Goal: Task Accomplishment & Management: Use online tool/utility

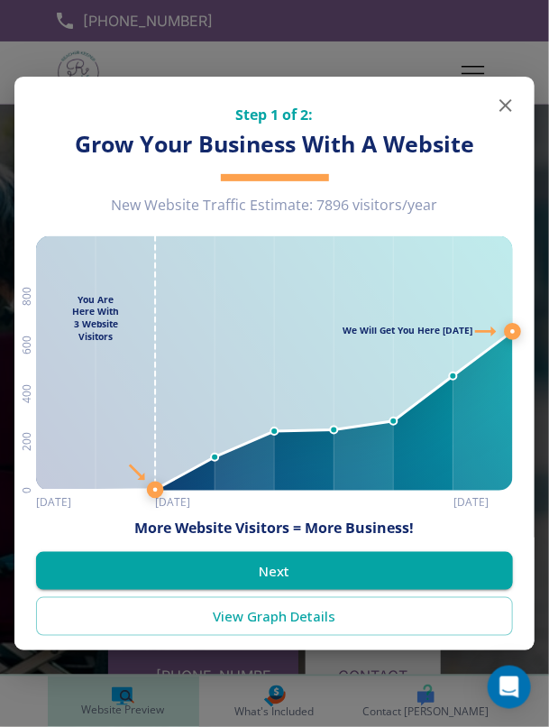
click at [507, 112] on icon "button" at bounding box center [506, 106] width 22 height 22
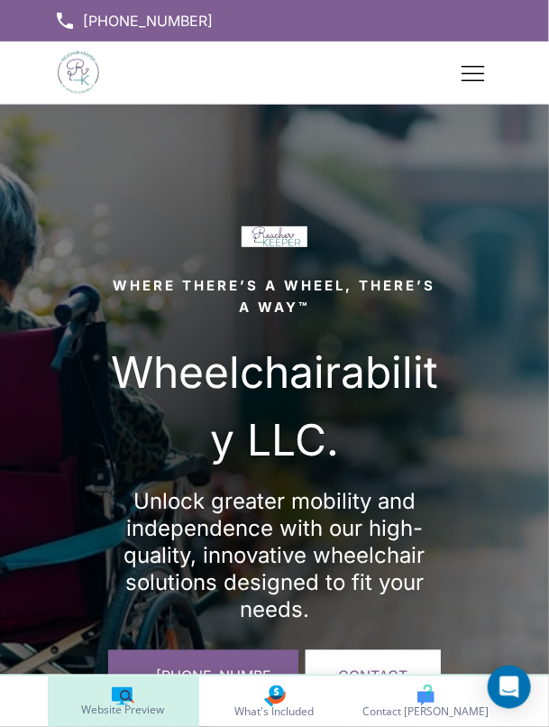
click at [492, 497] on div at bounding box center [274, 475] width 549 height 740
click at [492, 500] on div at bounding box center [274, 475] width 549 height 740
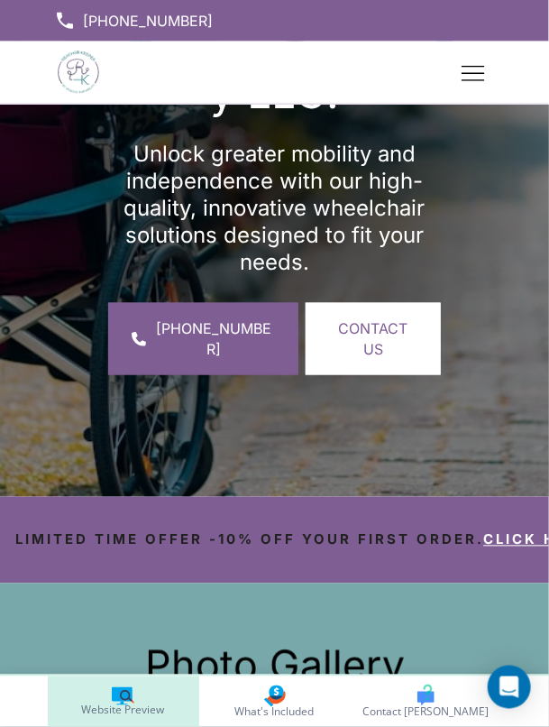
scroll to position [344, 0]
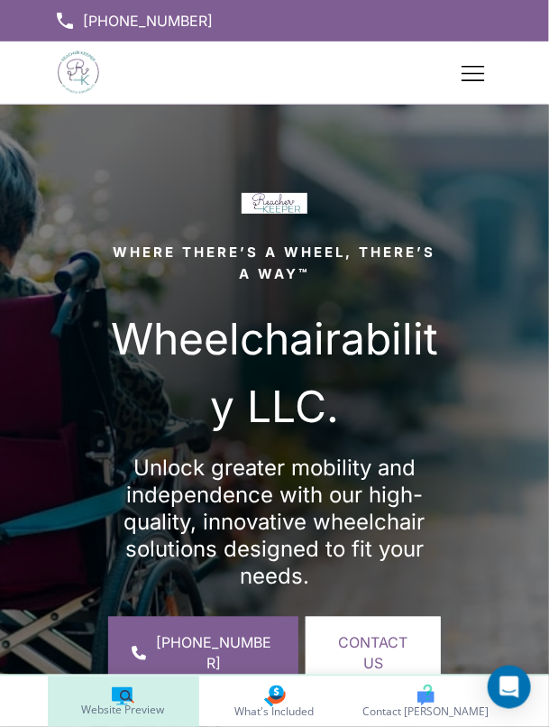
scroll to position [22, 0]
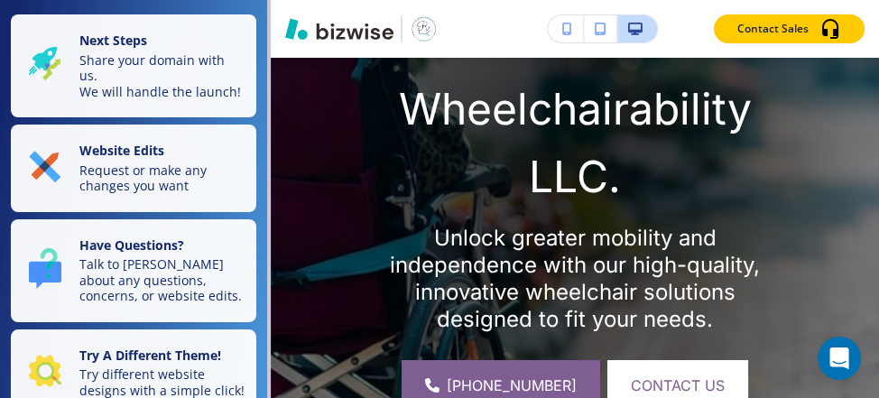
scroll to position [348, 0]
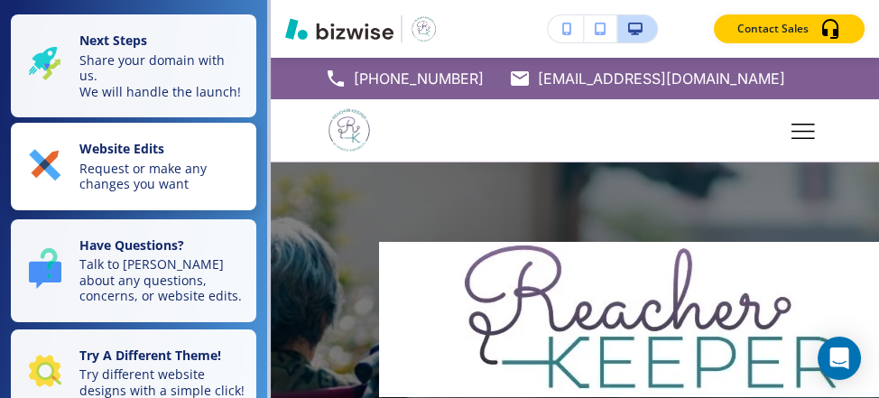
click at [212, 161] on p "Request or make any changes you want" at bounding box center [162, 177] width 166 height 32
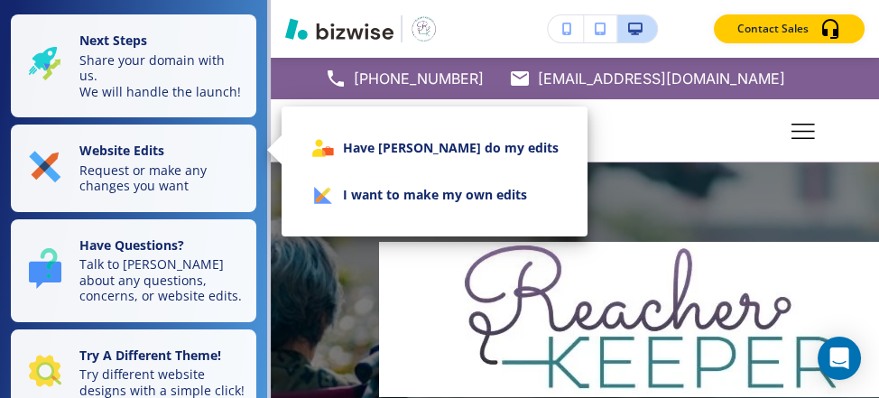
click at [470, 197] on li "I want to make my own edits" at bounding box center [434, 194] width 277 height 47
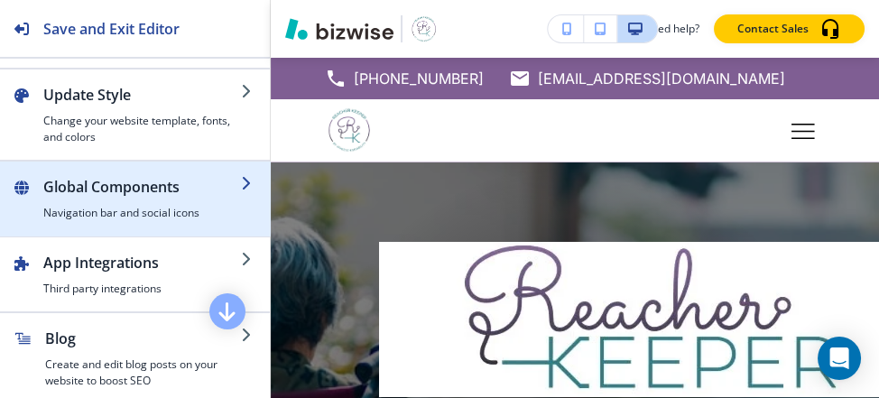
scroll to position [89, 0]
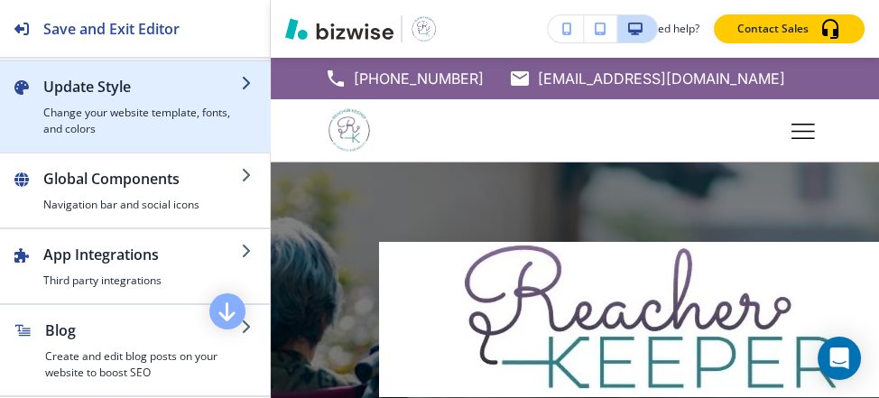
click at [244, 76] on icon "button" at bounding box center [248, 83] width 14 height 14
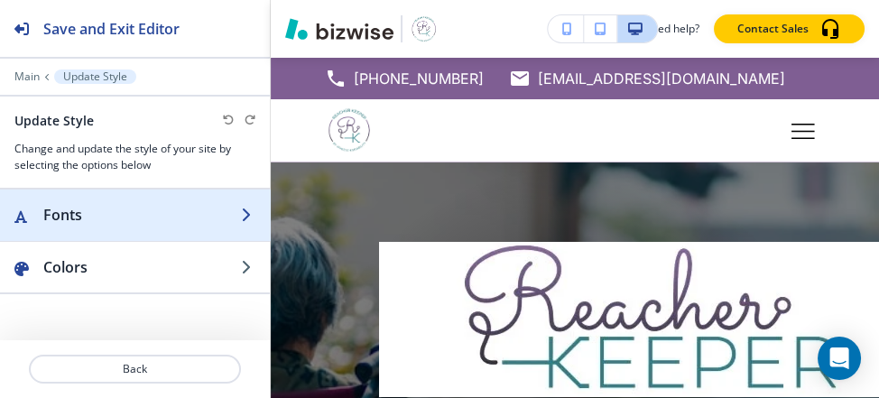
click at [243, 208] on icon "button" at bounding box center [248, 214] width 14 height 14
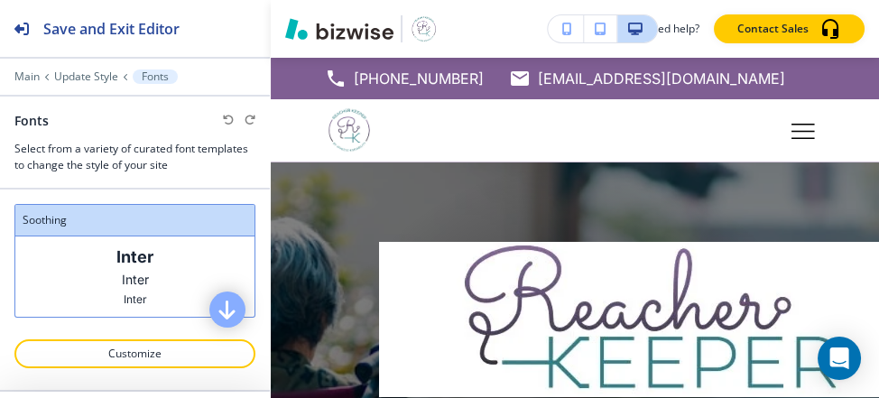
click at [225, 312] on icon "button" at bounding box center [228, 310] width 22 height 22
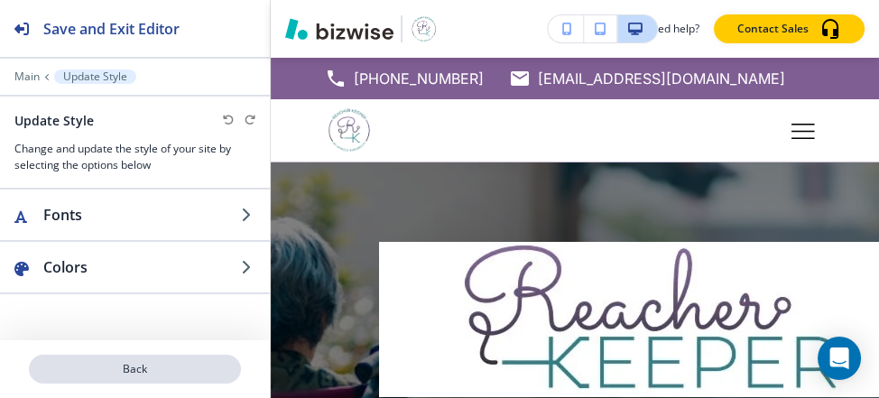
click at [153, 377] on p "Back" at bounding box center [135, 369] width 208 height 16
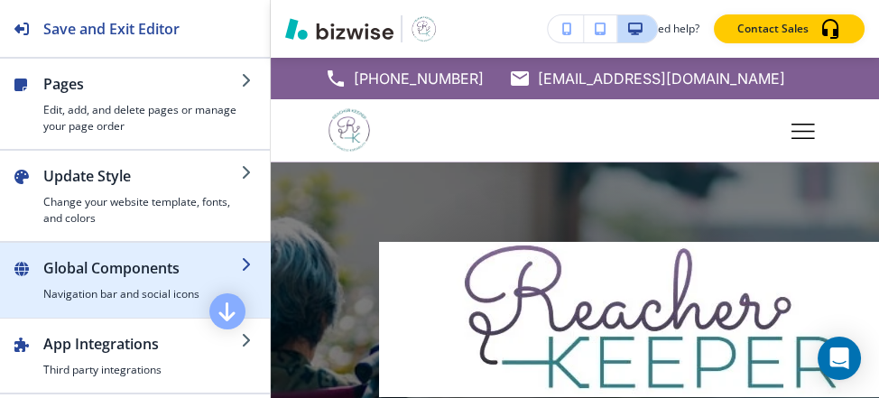
click at [234, 269] on h2 "Global Components" at bounding box center [142, 268] width 198 height 22
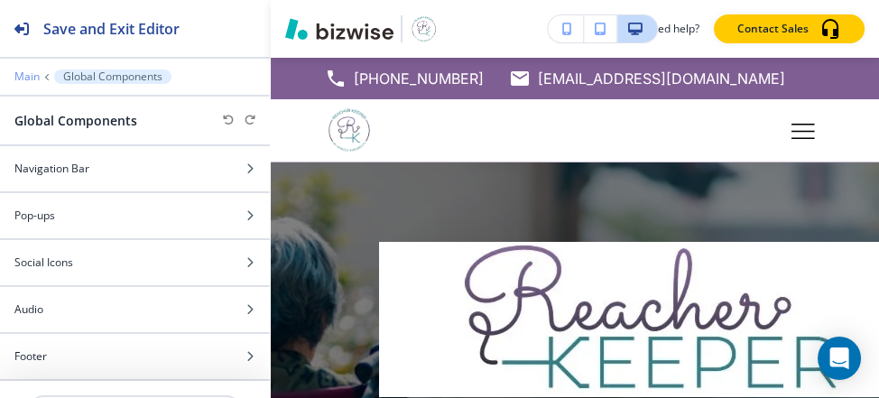
click at [33, 71] on p "Main" at bounding box center [26, 76] width 25 height 13
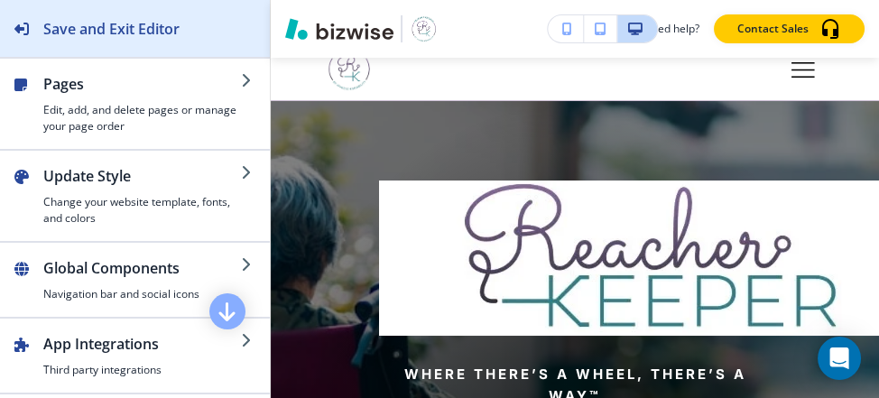
scroll to position [46, 0]
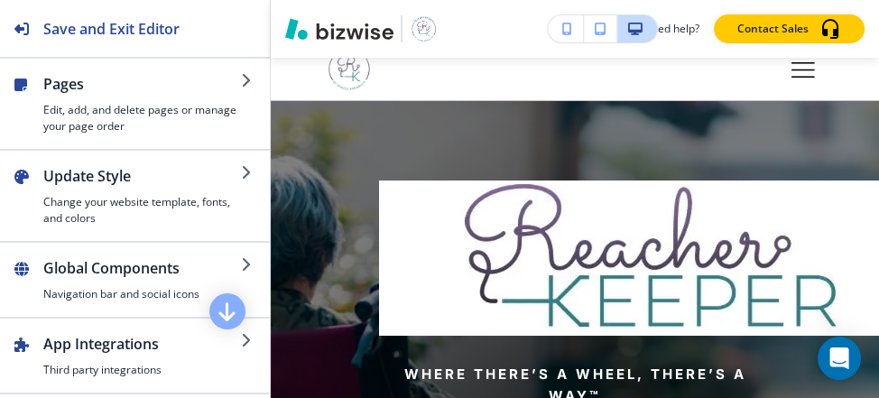
click at [601, 28] on icon "button" at bounding box center [599, 29] width 11 height 13
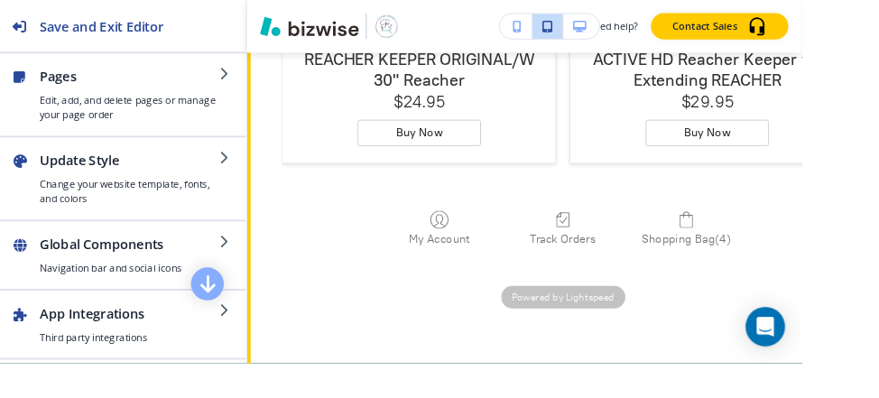
scroll to position [2370, 0]
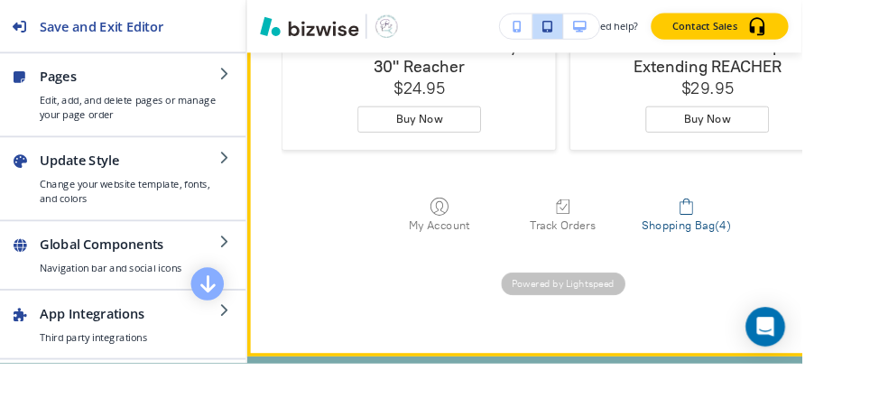
click at [751, 303] on span at bounding box center [726, 295] width 98 height 22
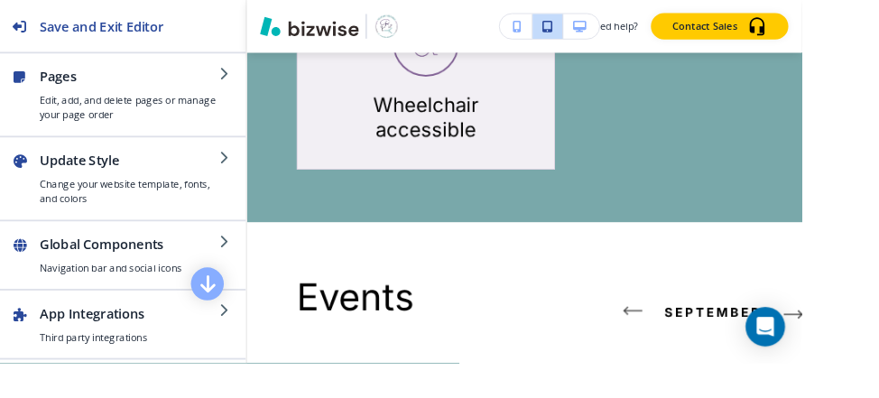
scroll to position [1627, 0]
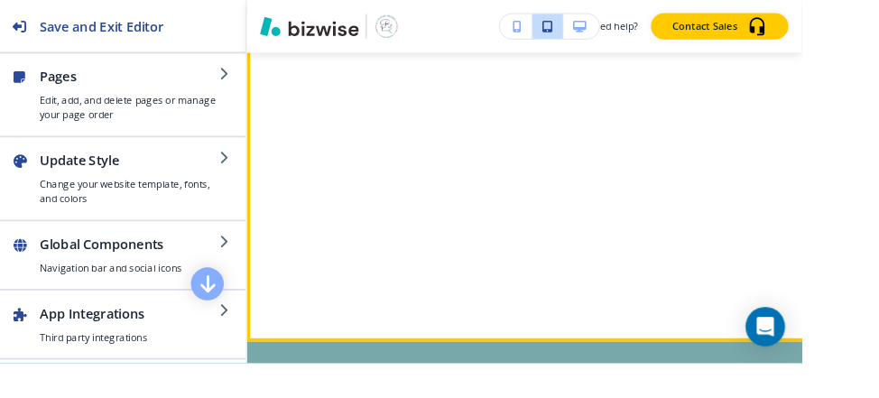
select select "2"
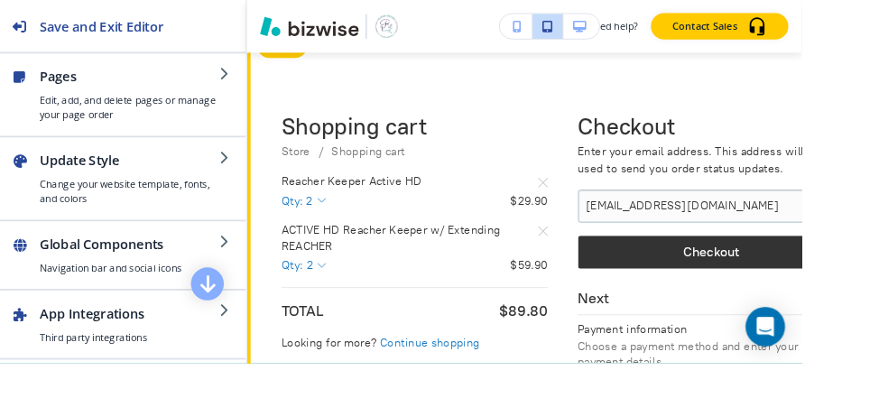
scroll to position [1484, 0]
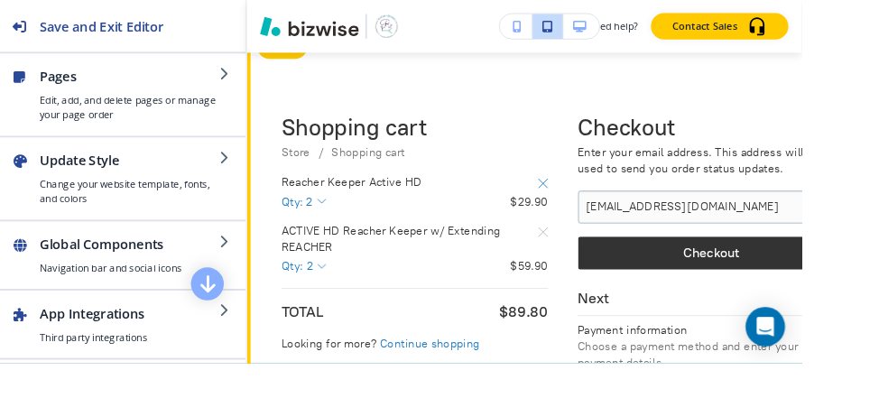
click at [565, 188] on icon "Remove Item" at bounding box center [569, 190] width 11 height 11
select select "2"
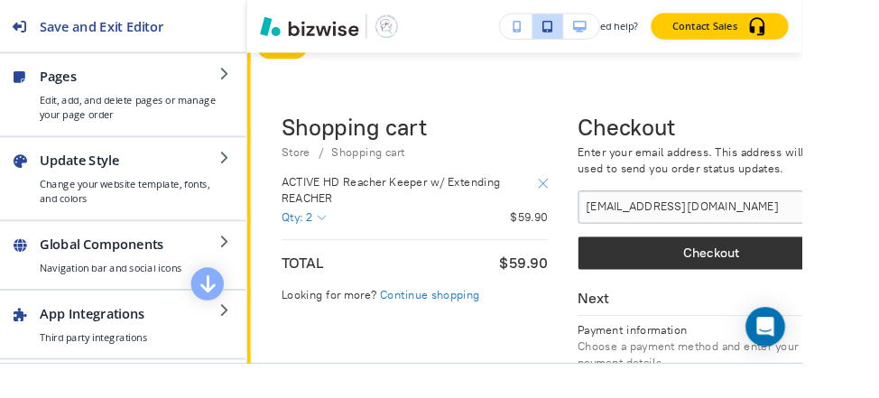
click at [570, 192] on icon "Remove Item" at bounding box center [570, 190] width 10 height 10
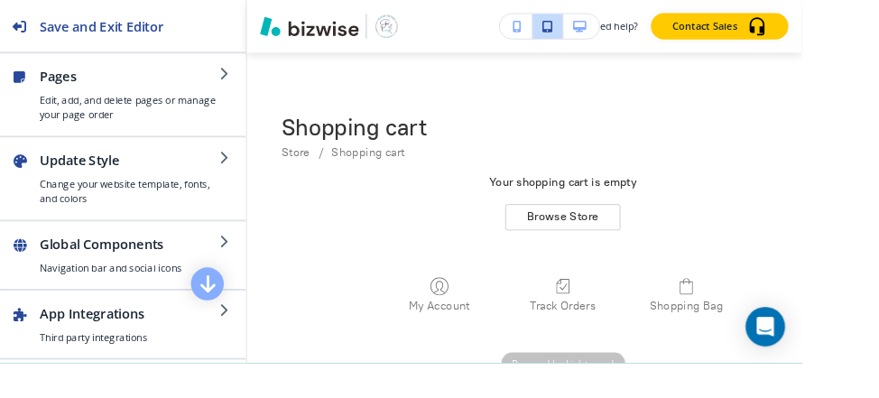
click at [569, 25] on icon "button" at bounding box center [567, 29] width 10 height 13
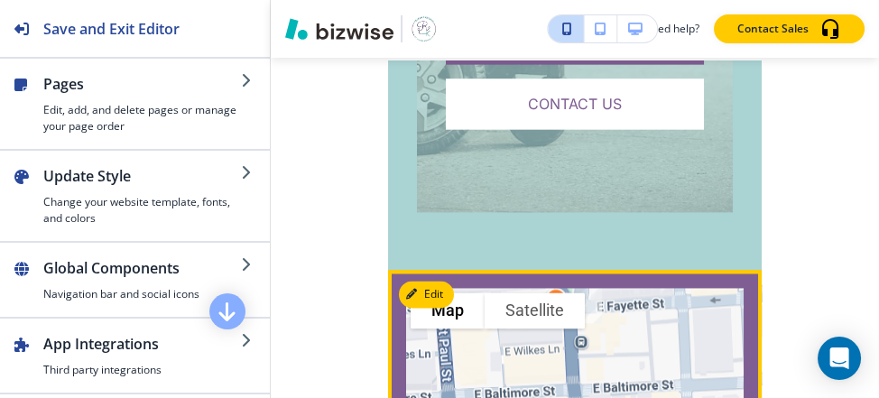
scroll to position [0, 0]
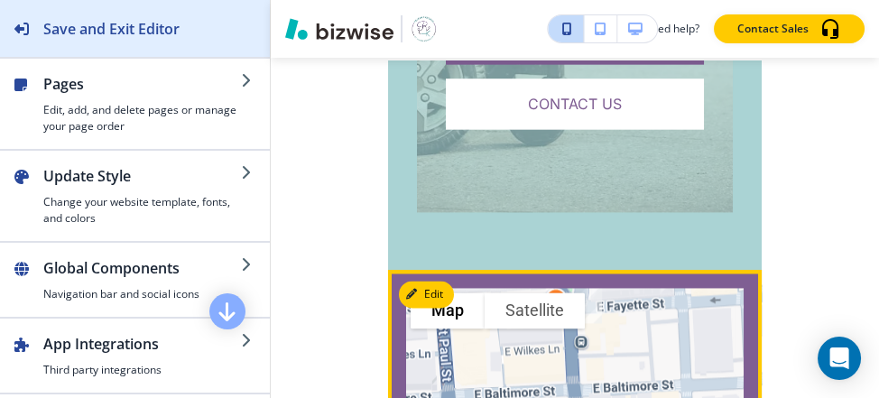
click at [130, 23] on h2 "Save and Exit Editor" at bounding box center [111, 29] width 136 height 22
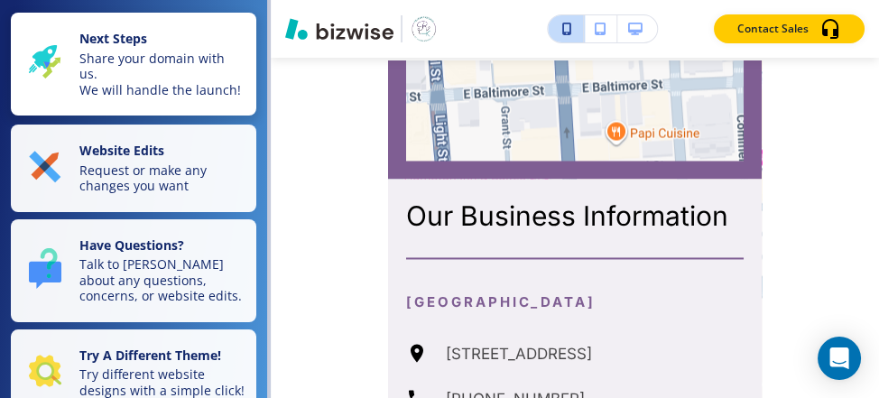
click at [202, 63] on p "Share your domain with us. We will handle the launch!" at bounding box center [162, 75] width 166 height 48
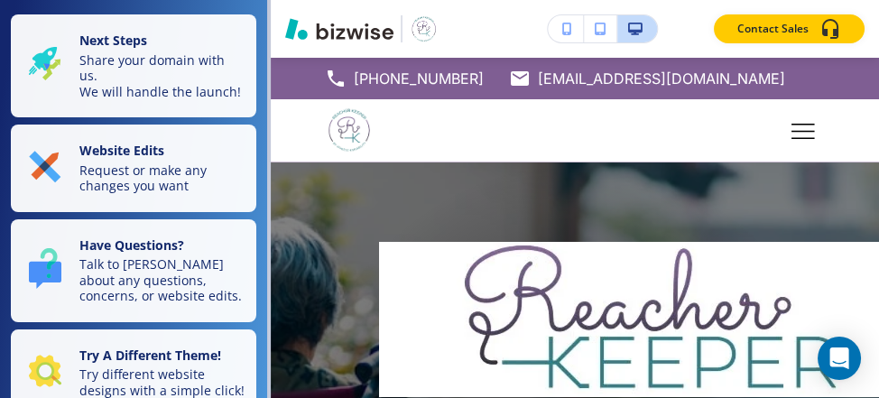
scroll to position [4, 0]
